Goal: Task Accomplishment & Management: Use online tool/utility

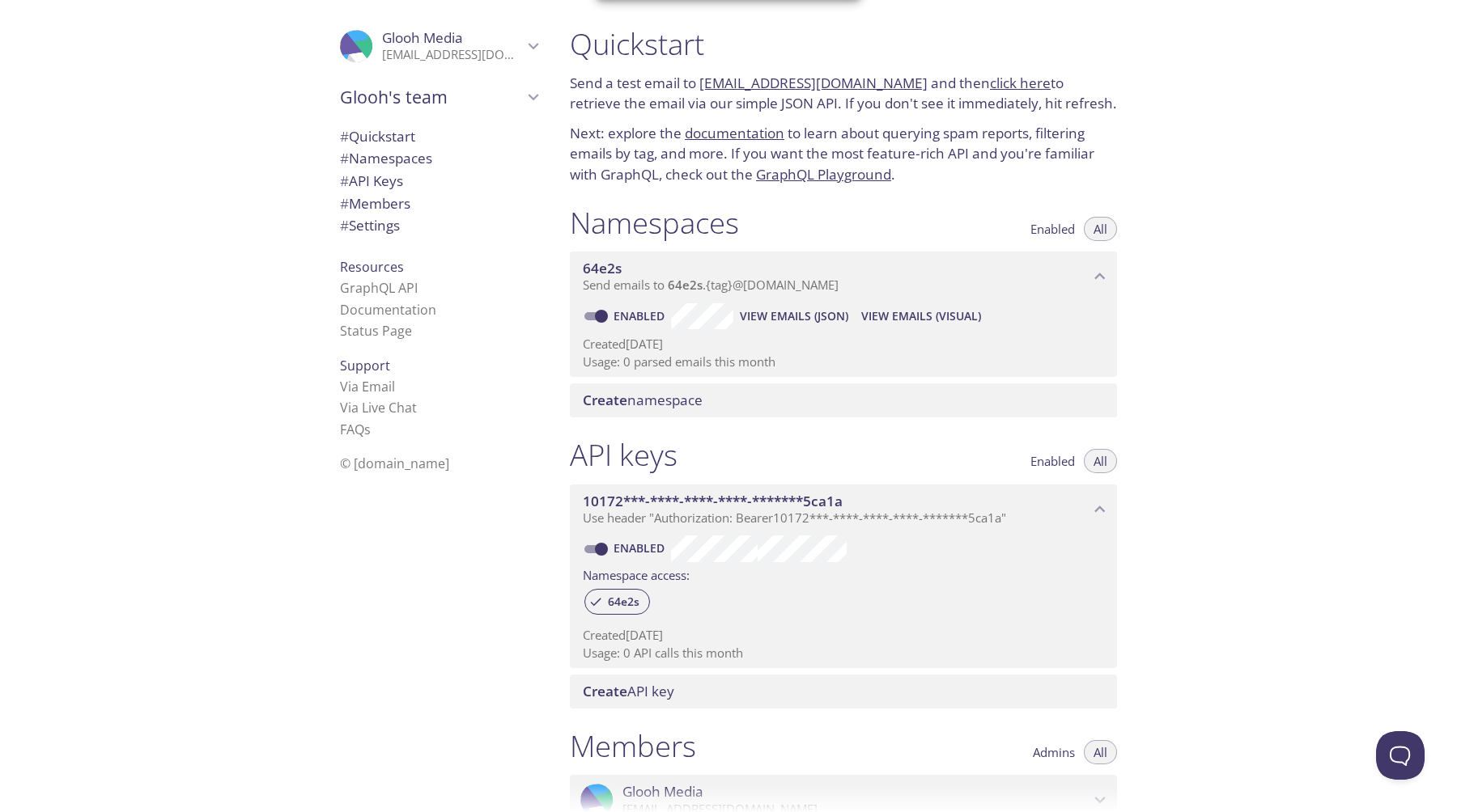
scroll to position [123, 0]
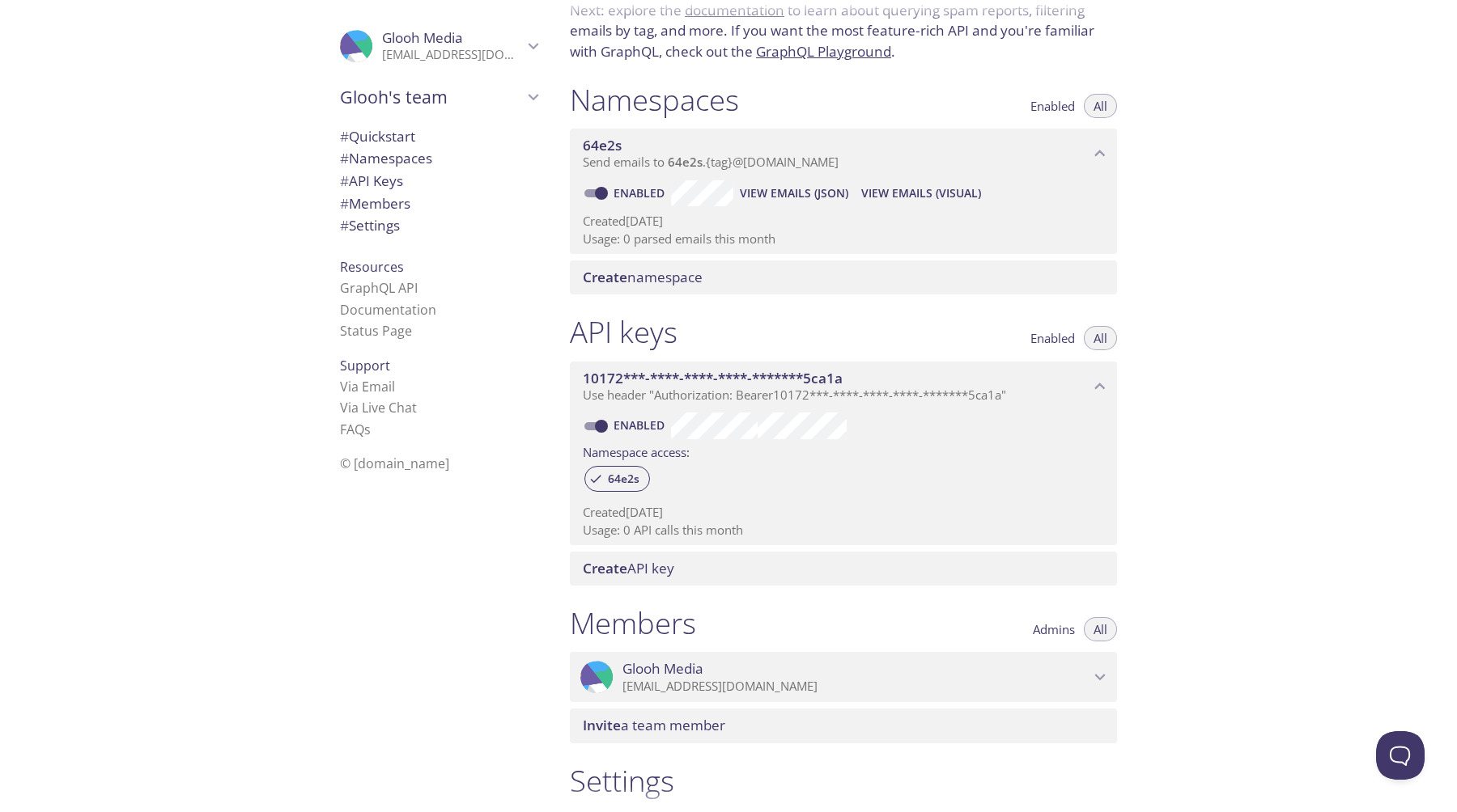
click at [1222, 227] on div "Quickstart Send a test email to 64e2s.test@inbox.testmail.app and then click he…" at bounding box center [1007, 406] width 900 height 812
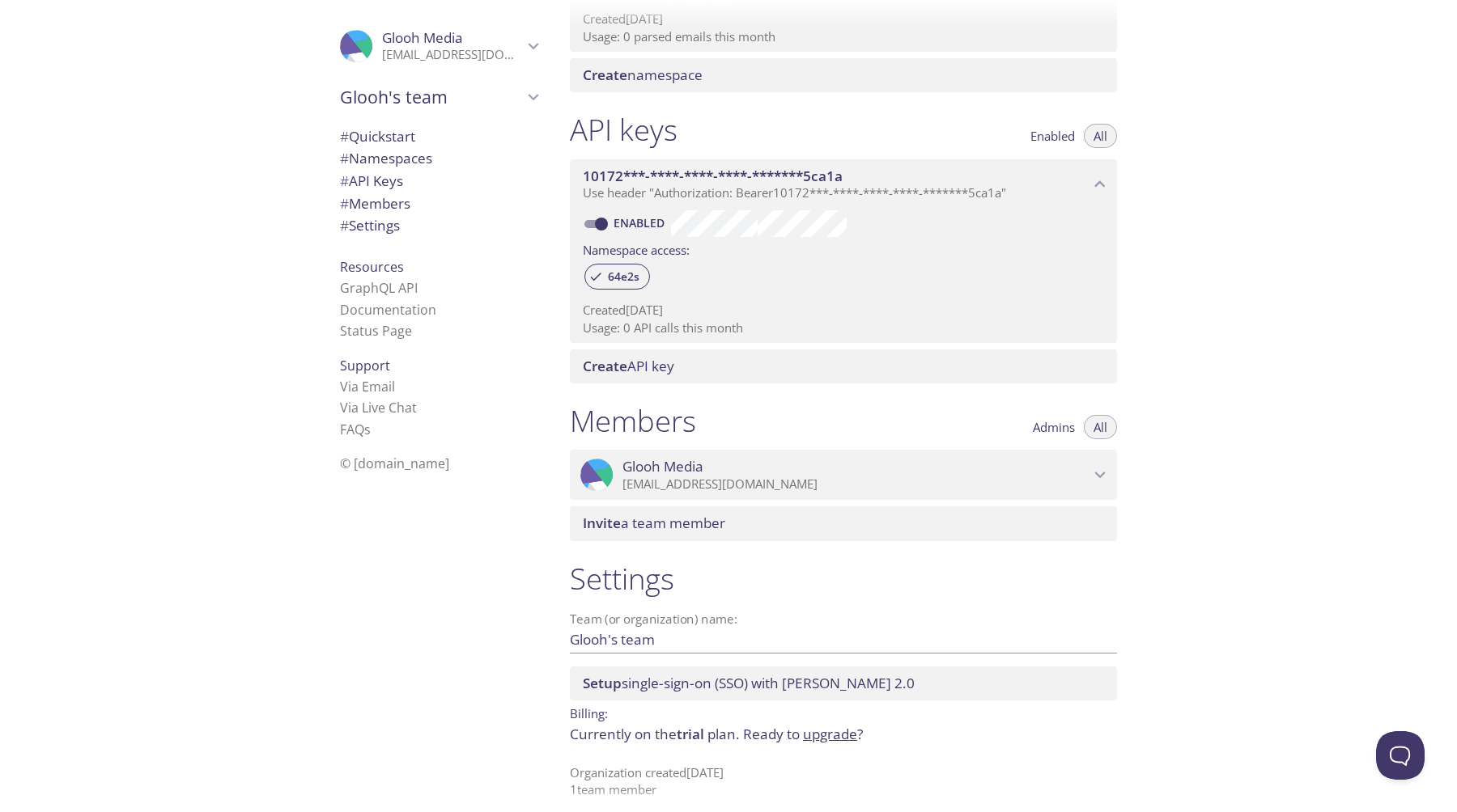
scroll to position [333, 0]
